Goal: Find specific page/section: Find specific page/section

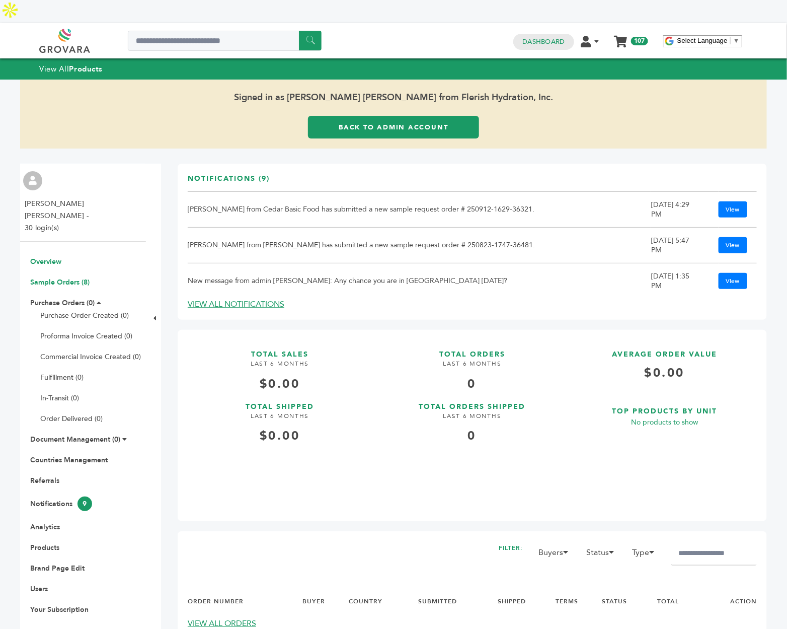
click at [77, 277] on link "Sample Orders (8)" at bounding box center [59, 282] width 59 height 10
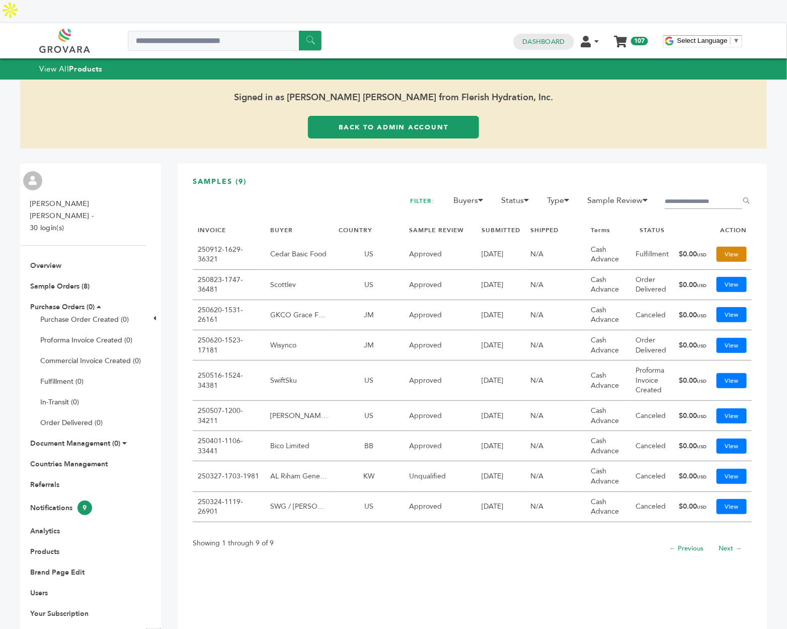
click at [721, 247] on link "View" at bounding box center [732, 254] width 30 height 15
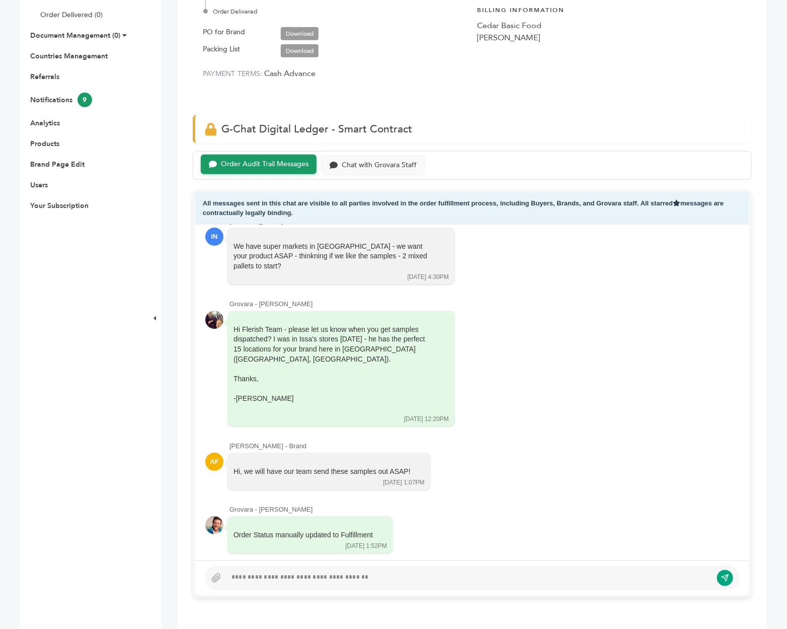
scroll to position [411, 0]
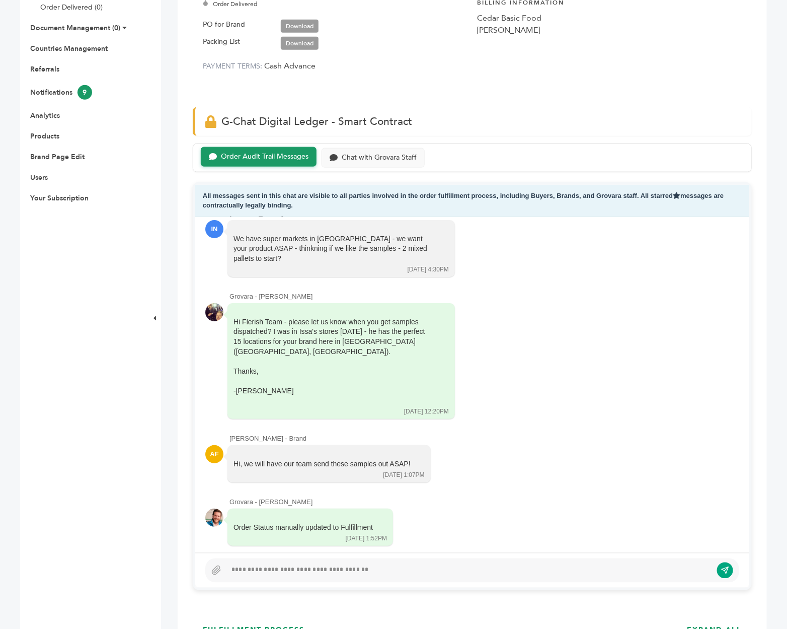
click at [242, 564] on div at bounding box center [470, 570] width 486 height 12
click at [373, 153] on div "Chat with Grovara Staff" at bounding box center [379, 157] width 75 height 9
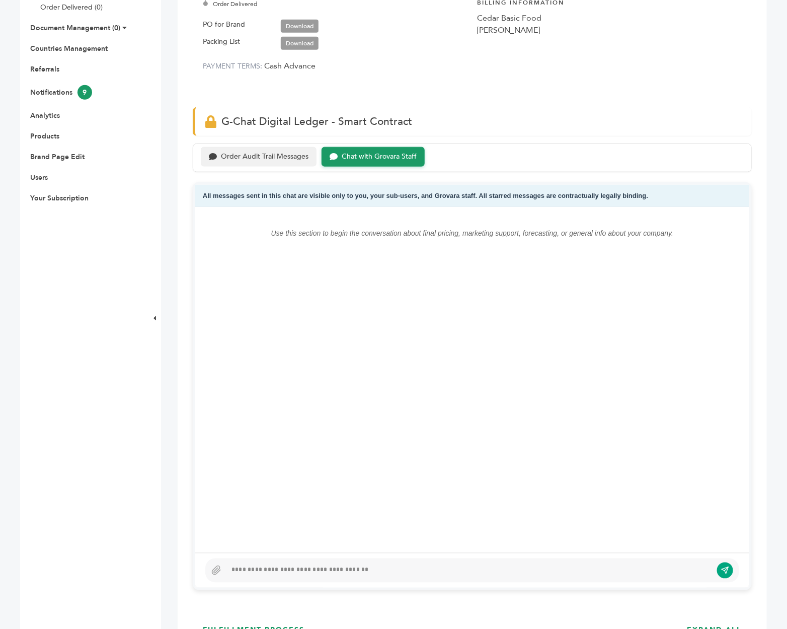
click at [245, 153] on div "Order Audit Trail Messages" at bounding box center [265, 157] width 88 height 9
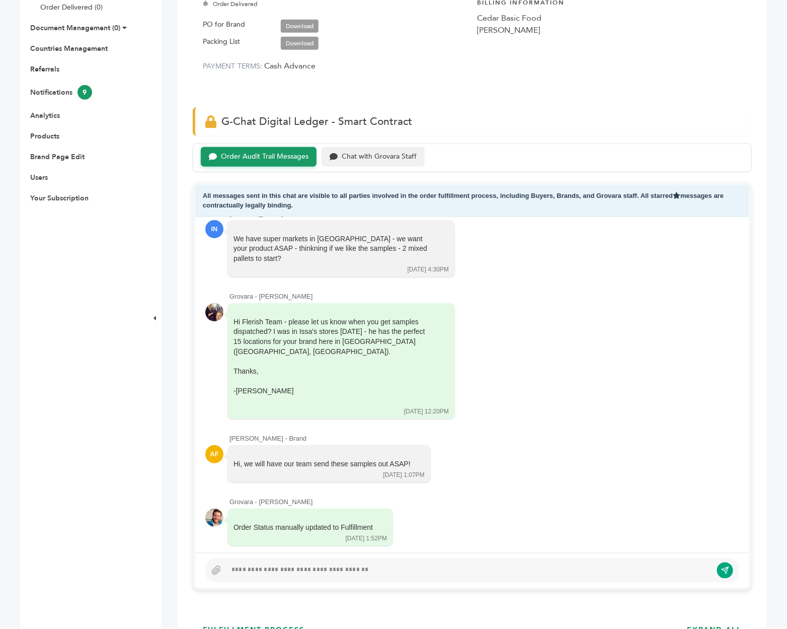
click at [390, 153] on div "Chat with Grovara Staff" at bounding box center [379, 157] width 75 height 9
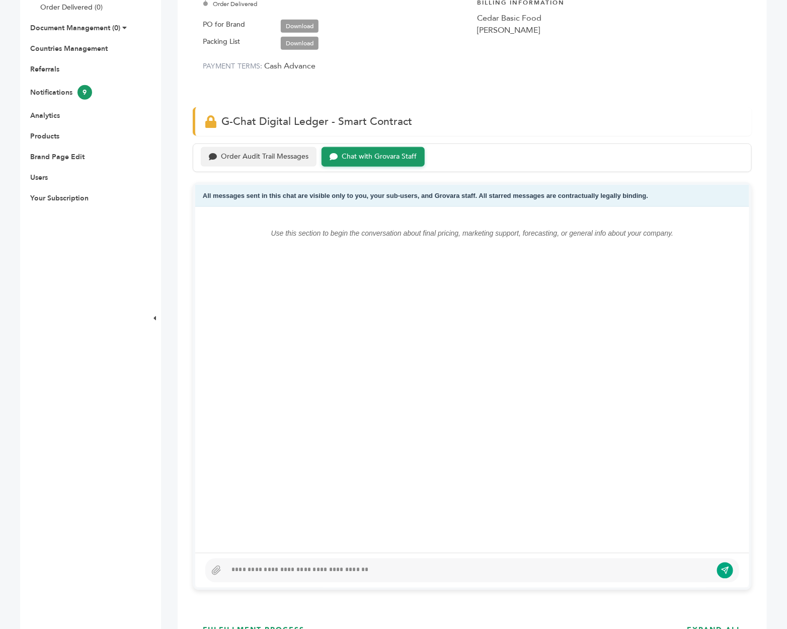
click at [277, 153] on div "Order Audit Trail Messages" at bounding box center [265, 157] width 88 height 9
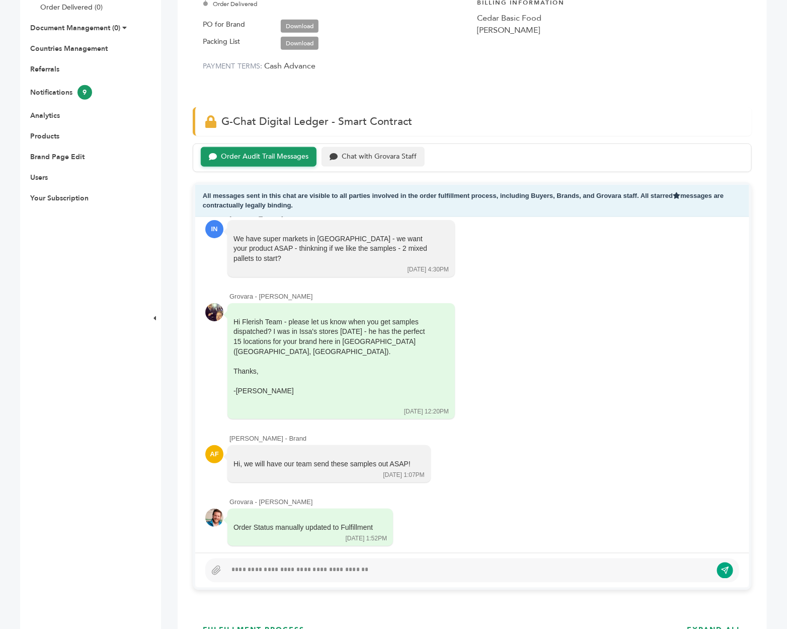
click at [370, 153] on div "Chat with Grovara Staff" at bounding box center [379, 157] width 75 height 9
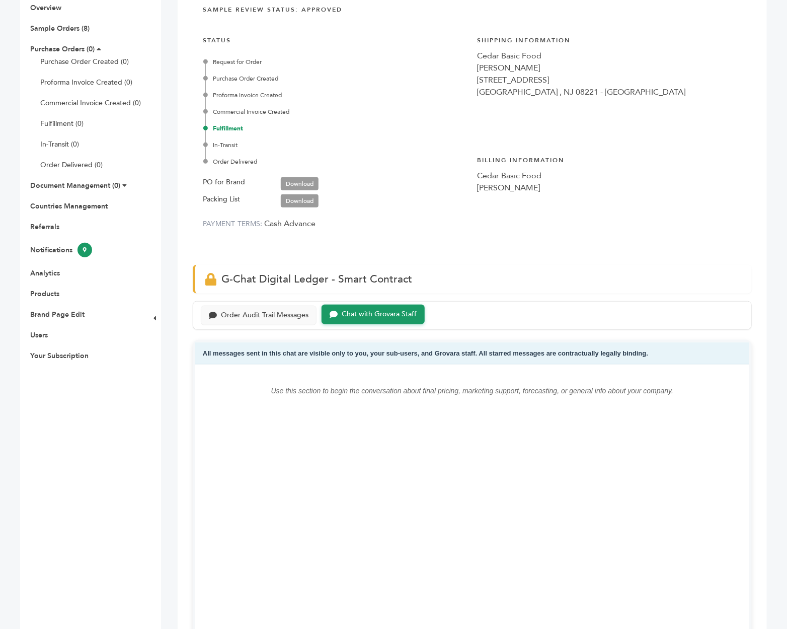
scroll to position [85, 0]
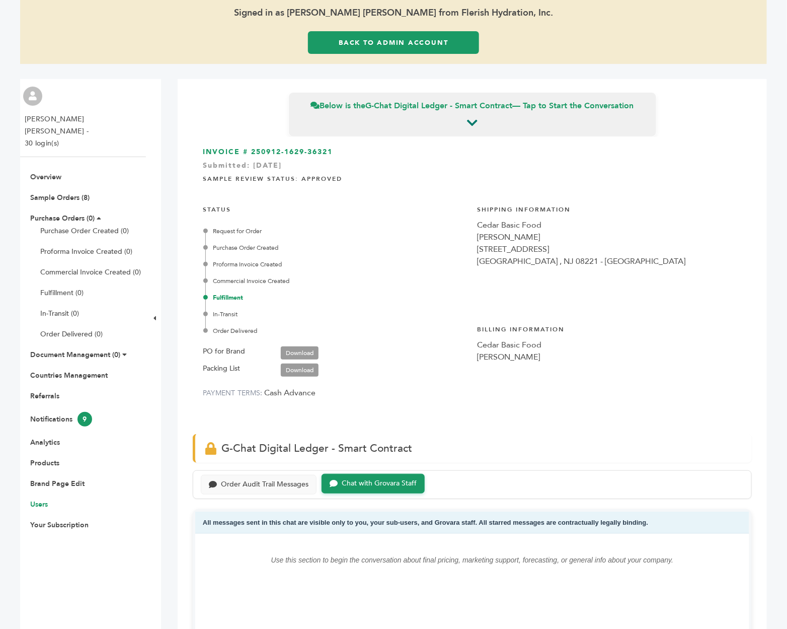
click at [42, 499] on link "Users" at bounding box center [39, 504] width 18 height 10
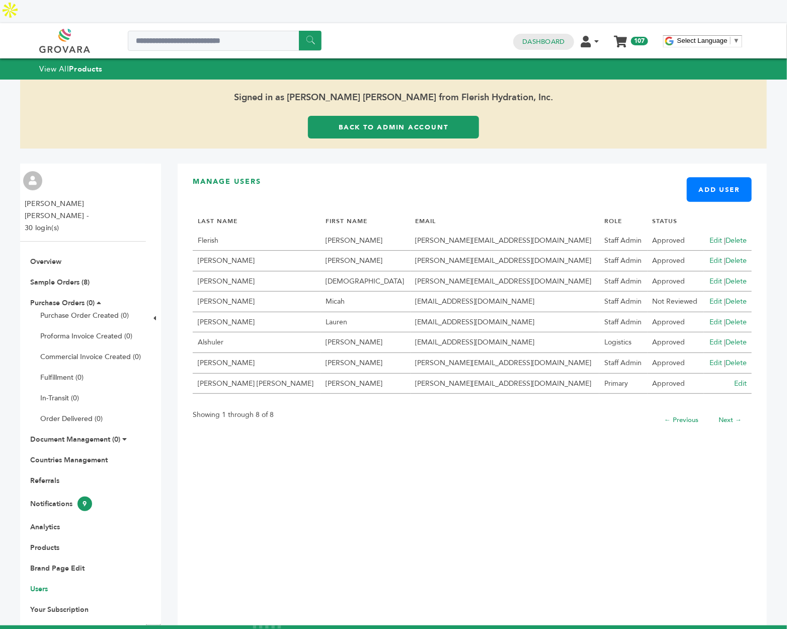
click at [710, 297] on link "Edit" at bounding box center [716, 302] width 13 height 10
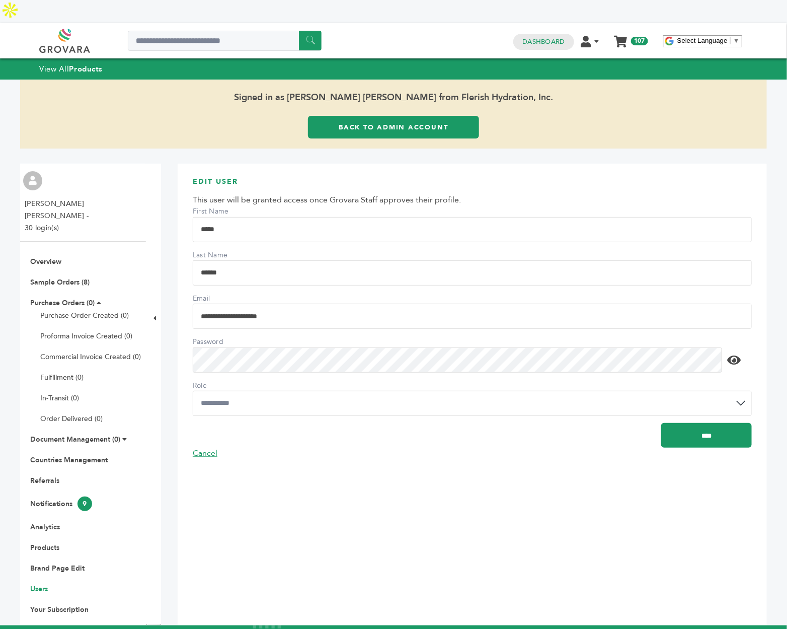
click at [370, 116] on link "Back to Admin Account" at bounding box center [394, 127] width 172 height 23
